Goal: Submit feedback/report problem

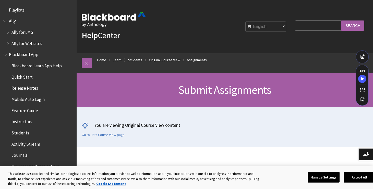
click at [153, 134] on div "You are viewing Original Course View content Go to Ultra Course View page." at bounding box center [225, 129] width 286 height 15
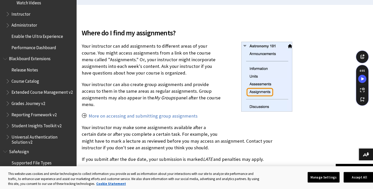
scroll to position [911, 0]
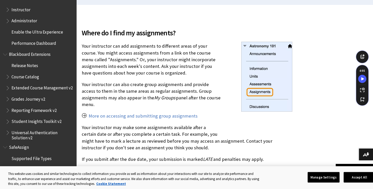
click at [23, 11] on span "Instructor" at bounding box center [20, 8] width 19 height 7
click at [9, 10] on span "Book outline for Blackboard Learn Help" at bounding box center [8, 8] width 5 height 6
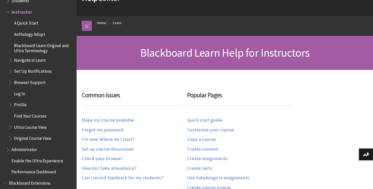
scroll to position [39, 0]
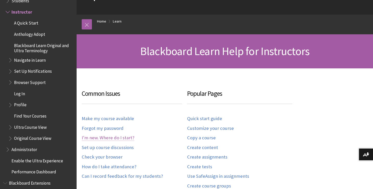
click at [115, 137] on link "I'm new. Where do I start?" at bounding box center [108, 138] width 53 height 6
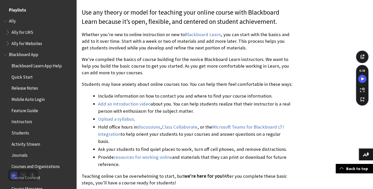
click at [17, 10] on span "Playlists" at bounding box center [17, 9] width 17 height 7
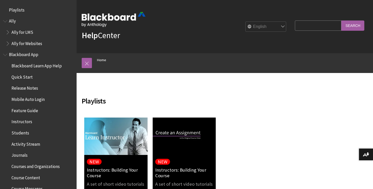
click at [350, 20] on input "Search" at bounding box center [353, 25] width 23 height 10
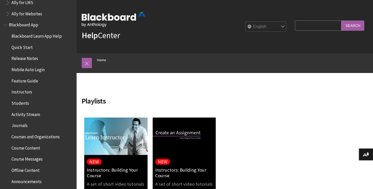
scroll to position [30, 0]
click at [22, 101] on span "Students" at bounding box center [20, 101] width 18 height 7
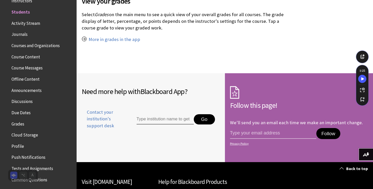
scroll to position [590, 0]
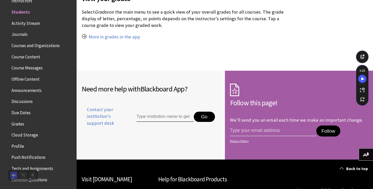
click at [32, 55] on span "Course Content" at bounding box center [25, 55] width 29 height 7
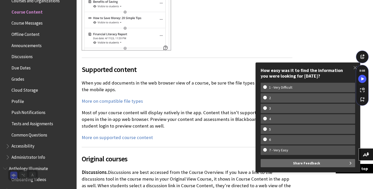
scroll to position [1457, 0]
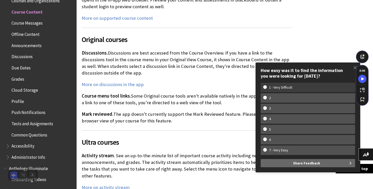
click at [286, 88] on w-span "1 - Very Difficult" at bounding box center [280, 87] width 35 height 4
click at [267, 88] on input "1 - Very Difficult" at bounding box center [264, 86] width 3 height 3
radio input "true"
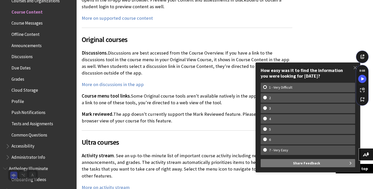
click at [323, 165] on button "Share Feedback" at bounding box center [308, 163] width 95 height 8
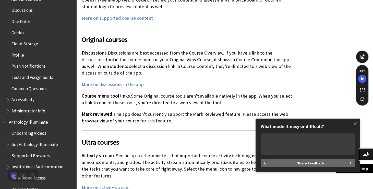
scroll to position [211, 0]
click at [23, 53] on span "Profile" at bounding box center [17, 54] width 13 height 7
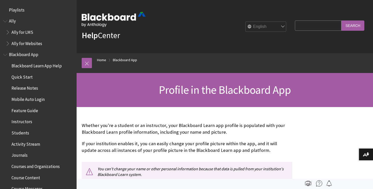
scroll to position [255, 0]
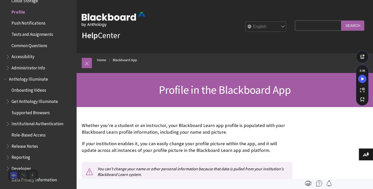
drag, startPoint x: 128, startPoint y: 57, endPoint x: 234, endPoint y: 185, distance: 166.2
